Goal: Transaction & Acquisition: Purchase product/service

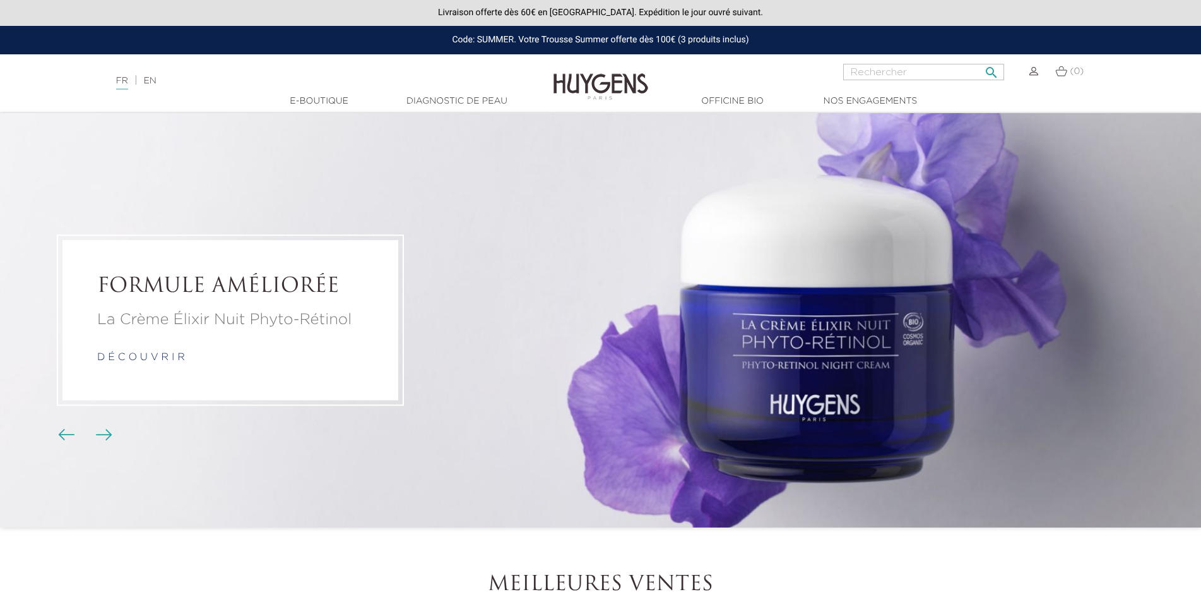
click at [850, 71] on input "Rechercher" at bounding box center [923, 72] width 161 height 16
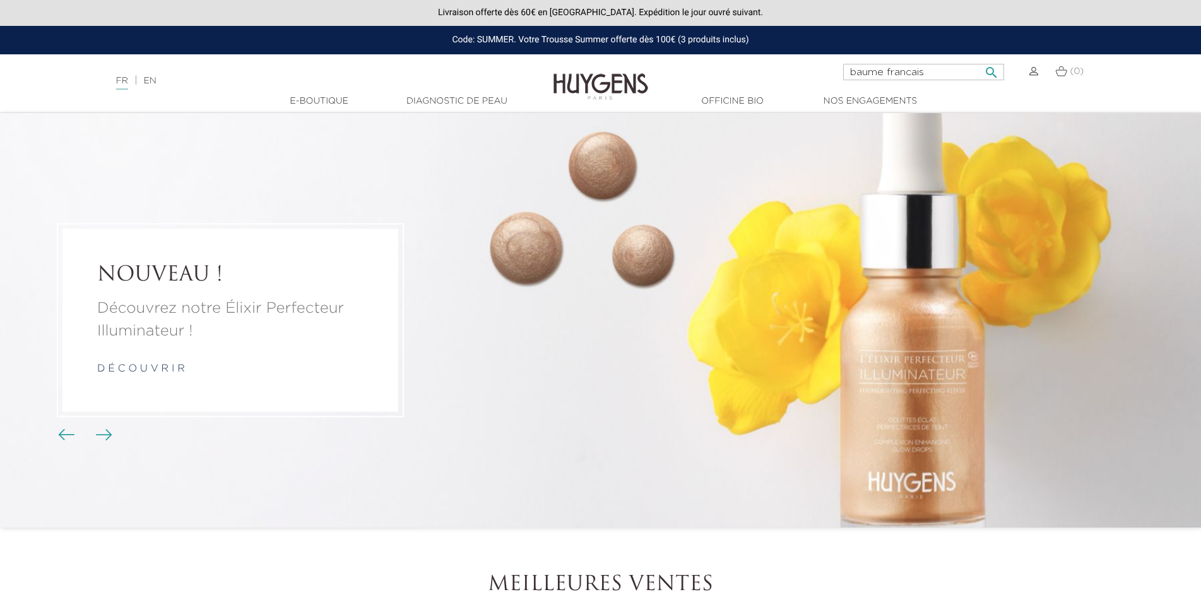
type input "baume francais"
click at [980, 60] on button " Rechercher" at bounding box center [991, 68] width 23 height 17
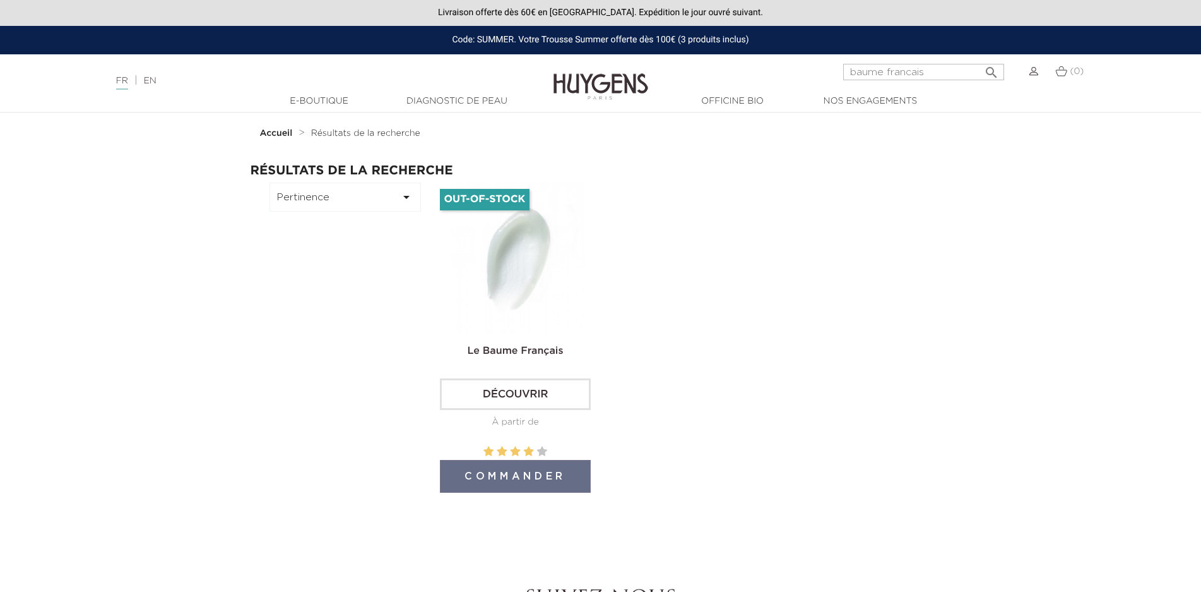
click at [518, 354] on link "Le Baume Français" at bounding box center [516, 351] width 96 height 10
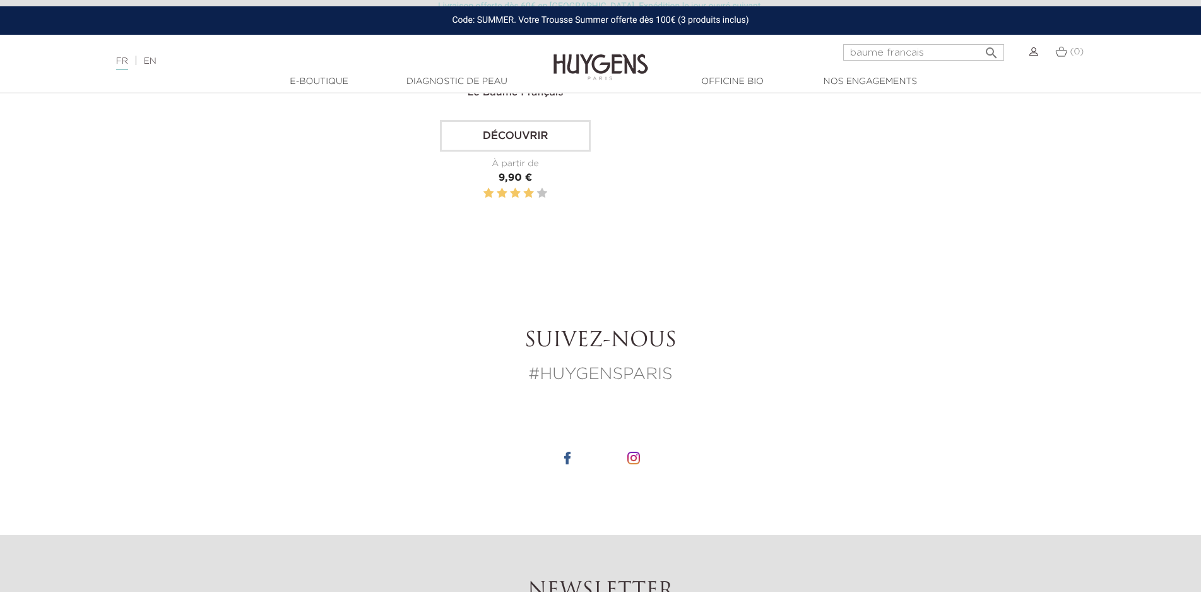
scroll to position [316, 0]
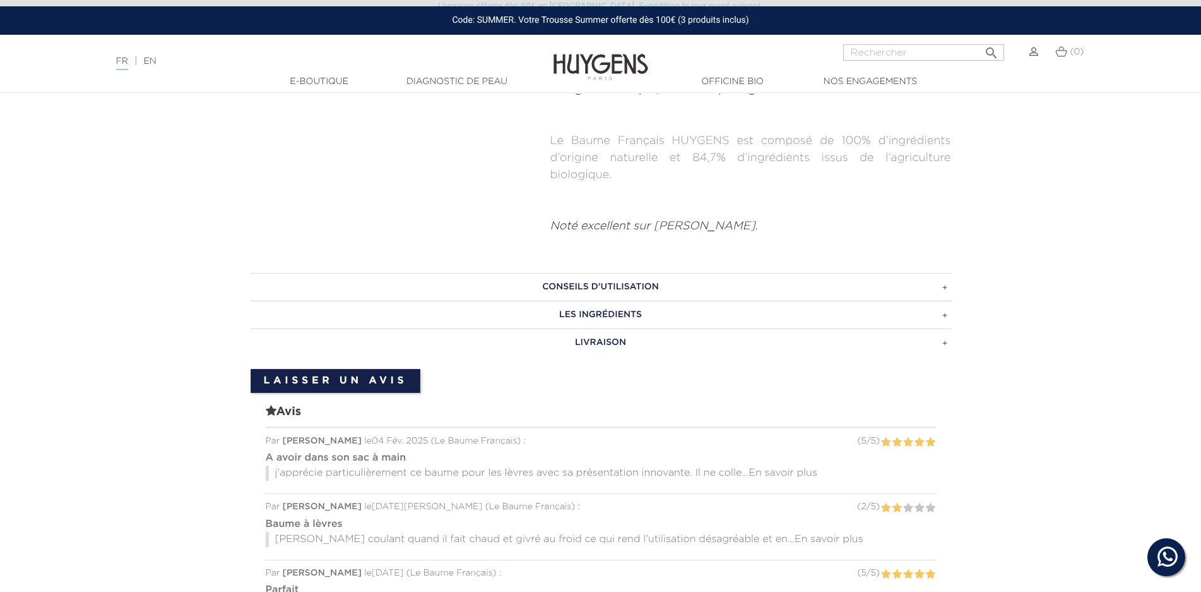
scroll to position [961, 0]
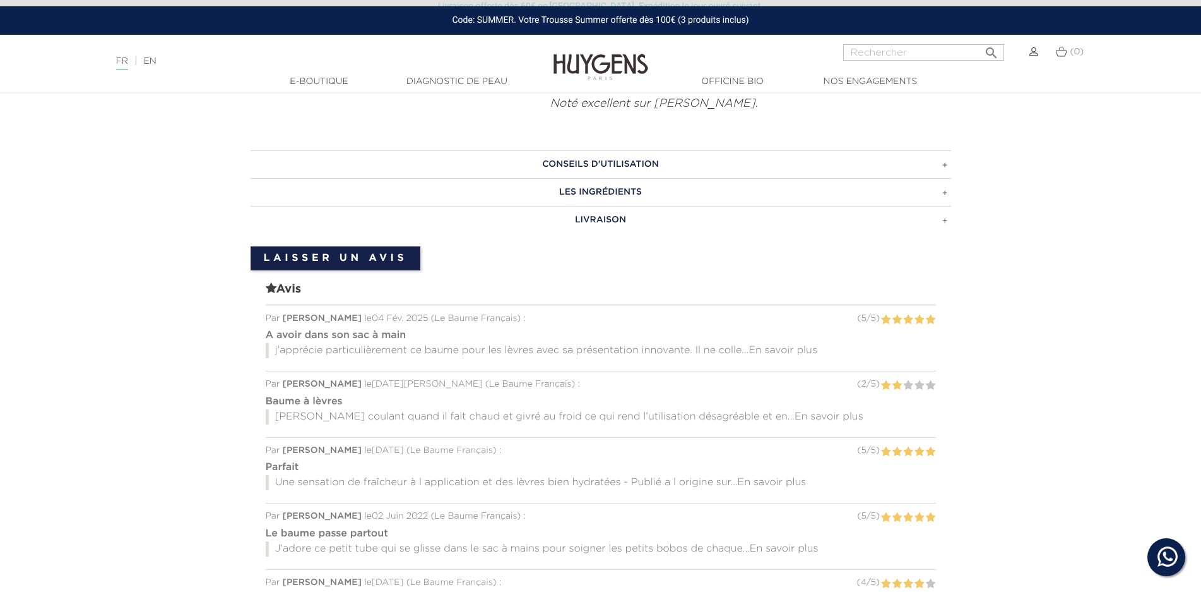
click at [612, 192] on h3 "LES INGRÉDIENTS" at bounding box center [601, 192] width 701 height 28
